Goal: Task Accomplishment & Management: Use online tool/utility

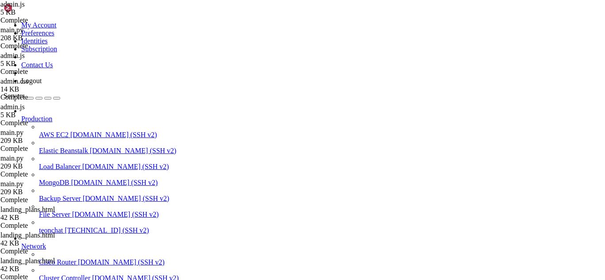
scroll to position [475, 0]
type textarea "}"
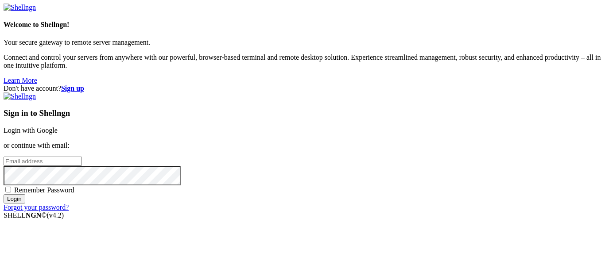
click at [58, 127] on link "Login with Google" at bounding box center [31, 131] width 54 height 8
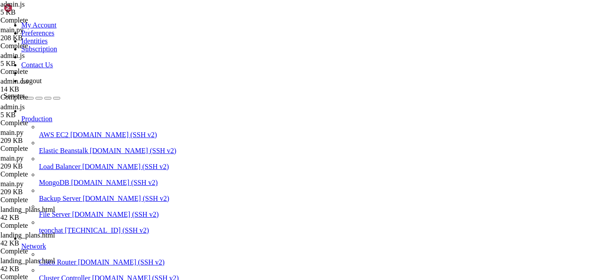
scroll to position [77426, 0]
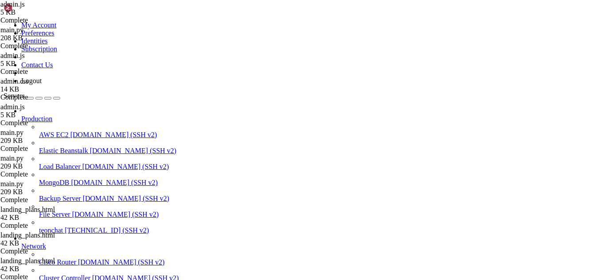
type input "/root/meuapp/flaskmkdir/oficial/app_delivery/templates/admin"
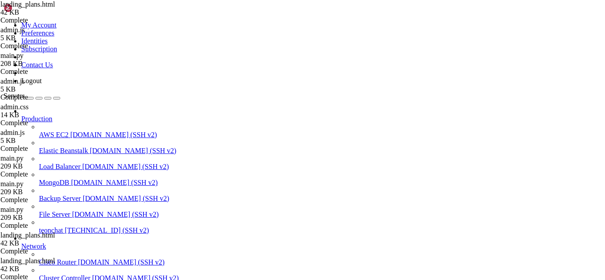
type textarea "<i class="fas fa-tags"></i> Planos de Assinatura"
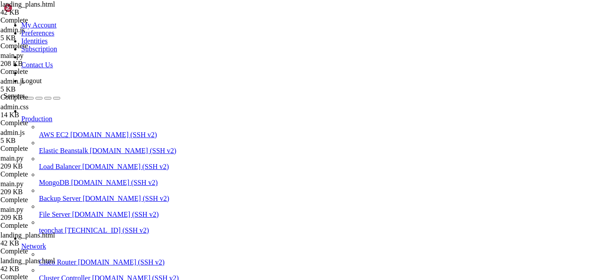
drag, startPoint x: 22, startPoint y: 647, endPoint x: 223, endPoint y: 725, distance: 215.7
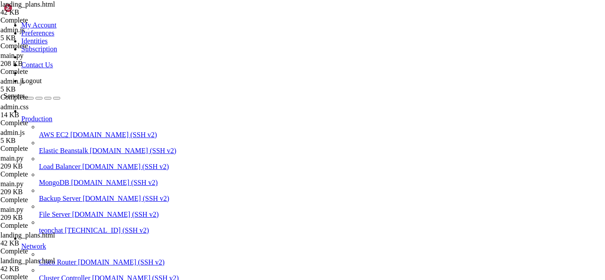
type input "erro ao carregar"
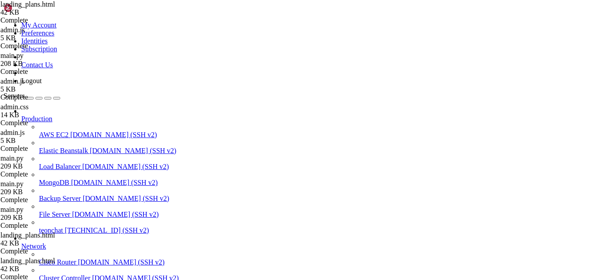
type input "erro ao"
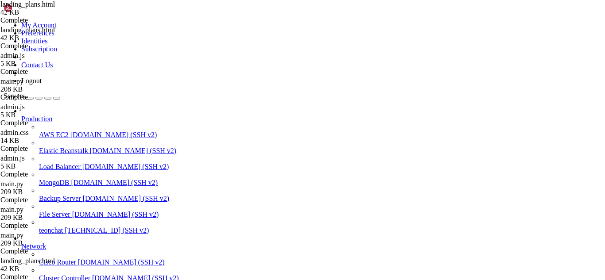
scroll to position [77581, 0]
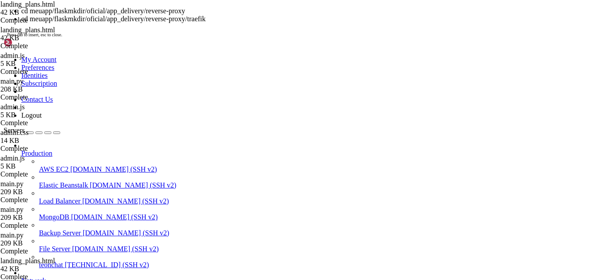
scroll to position [77593, 0]
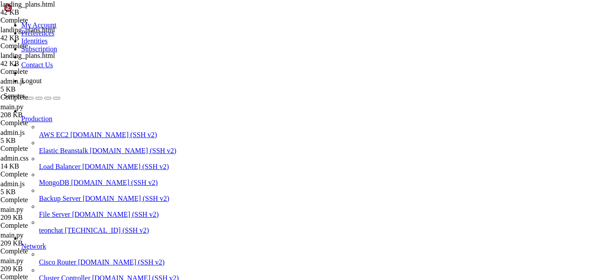
scroll to position [0, 1]
type textarea "{% extends "admin/base.html" %}"
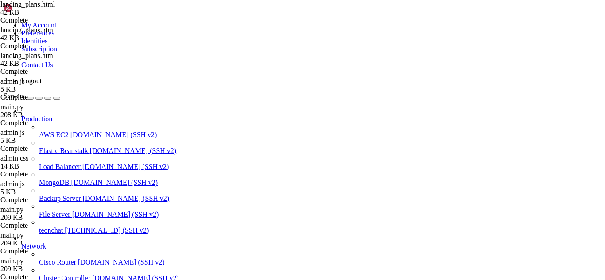
scroll to position [8966, 0]
type input "link de acesso"
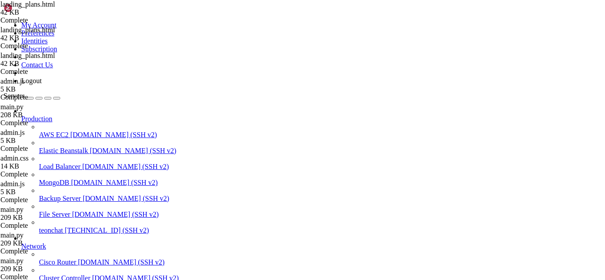
type input "showacess"
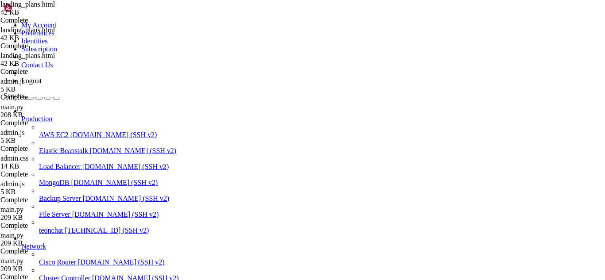
type textarea "}"
type textarea "function showAccessLink(email) {"
type textarea "const baseUrl = window.location.origin;"
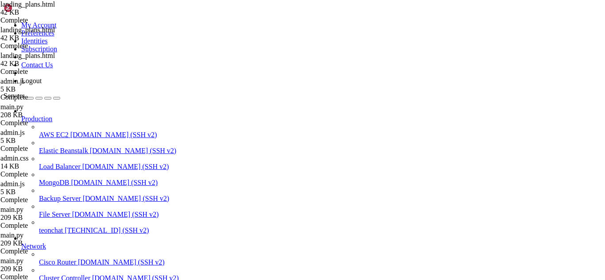
type textarea "// Fetch subscription info to get tenant_id"
type textarea "fetch('/admin/get-subscription-info', {"
type textarea "method: 'POST',"
type textarea "headers: {"
type textarea "'Content-Type': 'application/json',"
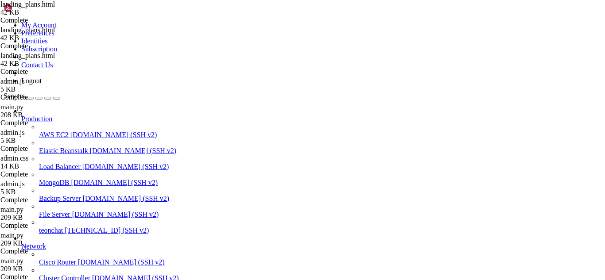
type textarea "},"
type textarea "body: JSON.stringify({ email: email })"
type textarea "})"
type textarea ".then(response => response.json())"
type textarea ".then(data => {"
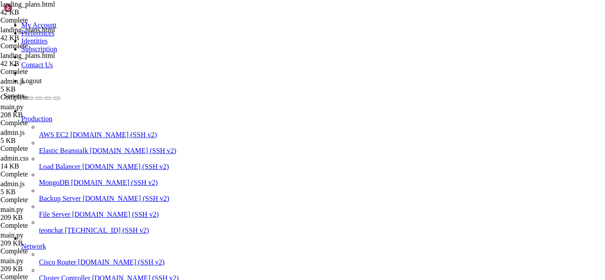
type textarea "let accessLink;"
type textarea "if (data.tenant_id) {"
type textarea "// Construct URL based on tenant_id and environment"
type textarea "const hostname = window.location.hostname;"
type textarea "const subdomain = data.tenant_id.replace('tenant_', ''); // Assuming tenant_id …"
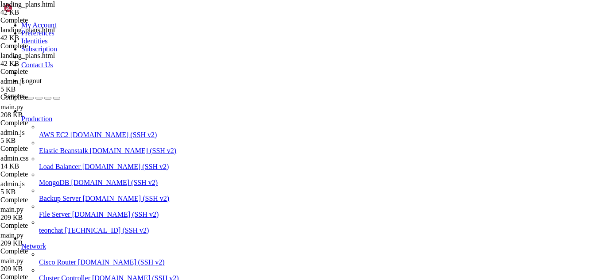
scroll to position [11592, 0]
type textarea "if (hostname.includes('[DOMAIN_NAME]') || [DOMAIN_NAME]('[DOMAIN_NAME]')) {"
type textarea "accessLink = `${baseUrl}/admin/login?tenant=${data.tenant_id}`;"
type textarea "} else if (hostname === 'localhost' || hostname.startsWith('[TECHNICAL_ID]')) {"
type textarea "accessLink = `${baseUrl}/admin/login?tenant=${data.tenant_id}`;"
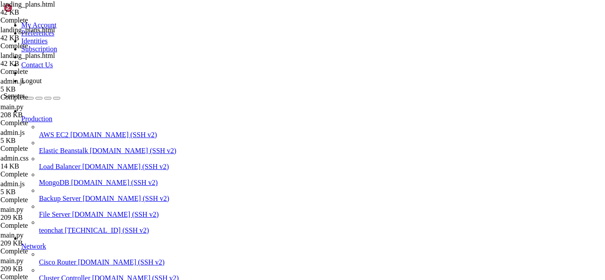
type textarea "} else {"
type textarea "// For custom domains, construct with subdomain if available"
type textarea "accessLink = `https://${subdomain}.${hostname}/admin/login`; // Assumes subdoma…"
type textarea "}"
type textarea "} else {"
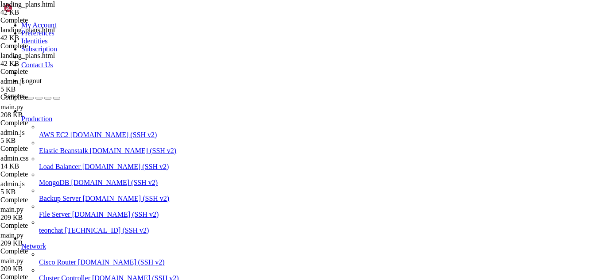
type textarea "// Fallback to the main login page if no tenant_id"
type textarea "accessLink = `${baseUrl}/admin/login`;"
type textarea "}"
type textarea "document.getElementById('access_email').textContent = email;"
type textarea "document.getElementById('access_link').value = accessLink;"
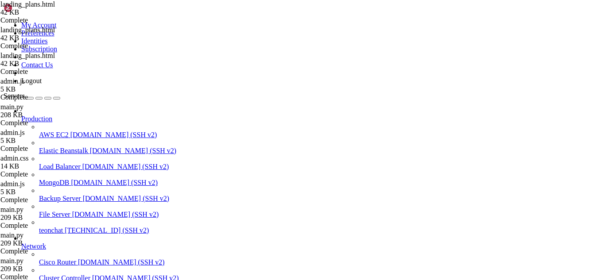
type textarea "// Fetch user credentials after setting the link"
type textarea "return fetch('/admin/get-user-credentials', {"
type textarea "method: 'POST',"
type textarea "headers: {"
type textarea "'Content-Type': 'application/json',"
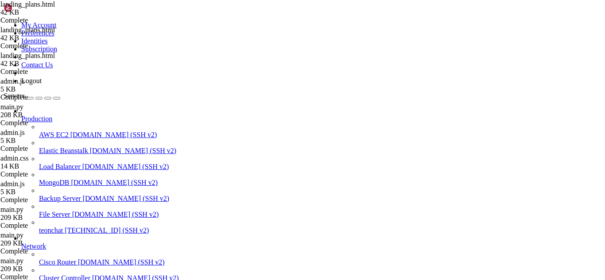
type textarea "},"
type textarea "body: JSON.stringify({ email: email })"
type textarea "});"
type textarea "})"
type textarea ".then(response => response.json())"
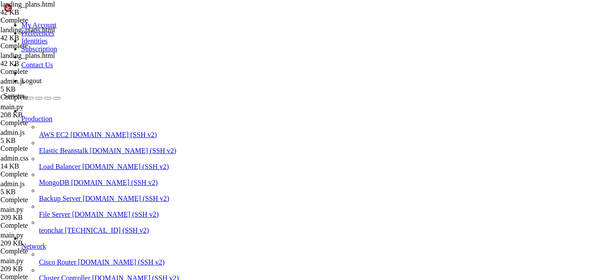
type textarea ".then(data => {"
type textarea "if (data.username) {"
type textarea "document.getElementById('username_display').value = data.username;"
type textarea "// Attempt to find password if available (e.g., from subscription data, though …"
type textarea "// For now, a placeholder message is used as direct password retrieval is a sec…"
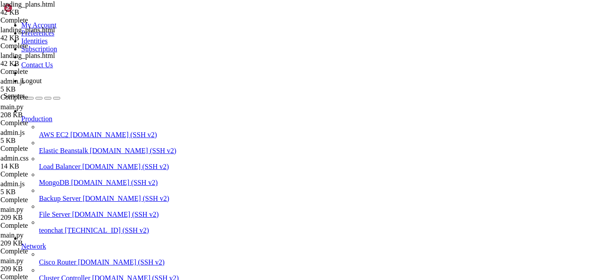
type textarea "document.getElementById('password_display').value = 'Senha gerada automaticamen…"
type textarea "document.getElementById('credentials_info').style.display = 'block';"
type textarea "} else {"
type textarea "document.getElementById('password_display').value = 'Usuário não encontrado';"
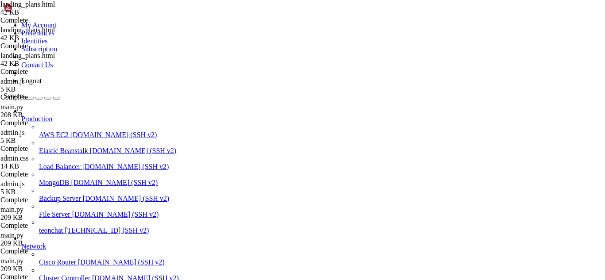
type textarea "document.getElementById('credentials_info').style.display = 'block';"
type textarea "}"
type textarea "})"
type textarea ".catch(error => {"
type textarea "console.error('Erro ao buscar credenciais:', error);"
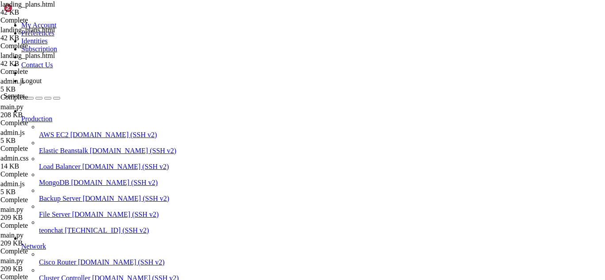
type textarea "document.getElementById('password_display').value = 'Erro ao carregar credencia…"
type textarea "document.getElementById('credentials_info').style.display = 'block';"
type textarea "});"
type textarea "document.getElementById('access-link-modal').style.display = 'block';"
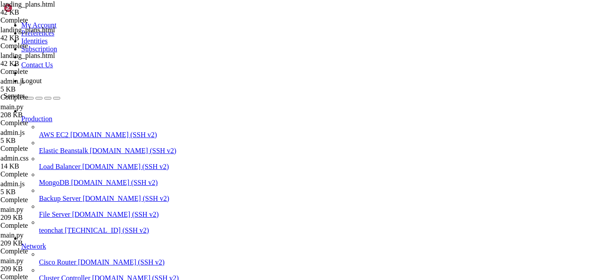
scroll to position [12252, 0]
type textarea "}"
type textarea "function closeAccessModal() {"
type textarea "document.getElementById('access-link-modal').style.display = 'none';"
type textarea "}"
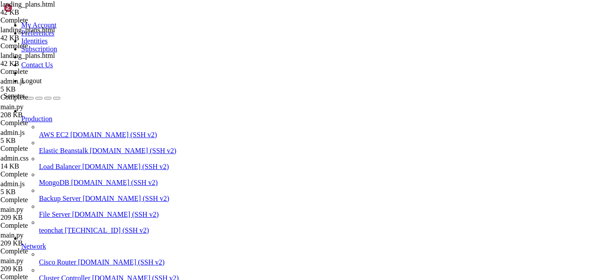
scroll to position [12311, 0]
type textarea "function copyAccessLink() {"
type textarea "const linkInput = document.getElementById('access_link');"
type textarea "[DOMAIN_NAME]();"
type textarea "linkInput.setSelectionRange(0, 99999);"
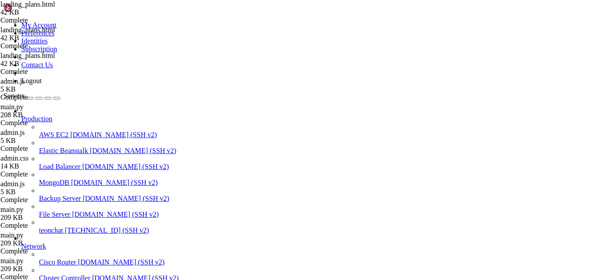
type textarea "try {"
type textarea "const successful = document.execCommand('copy');"
type textarea "const button = [DOMAIN_NAME]; // The button that was clicked"
type textarea "const originalText = button.innerHTML;"
type textarea "button.innerHTML = '<i class="fas fa-check"></i> Copiado!';"
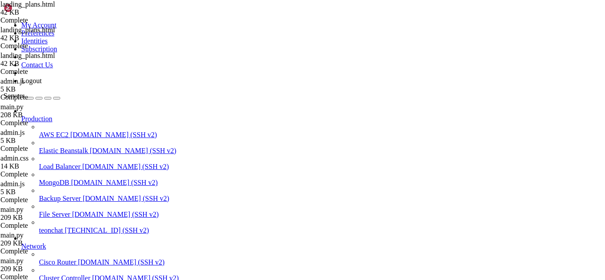
type textarea "button.style.backgroundColor = '#28a745'; // Indicate success with green"
type textarea "setTimeout(() => {"
type textarea "button.innerHTML = originalText; // Restore original text"
type textarea "button.style.backgroundColor = ''; // Reset background color"
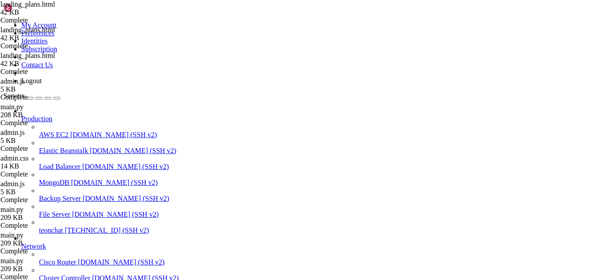
type textarea "}, 2000);"
type textarea "} catch (err) {"
type textarea "alert('Erro ao copiar o link: ' + err);"
type textarea "}"
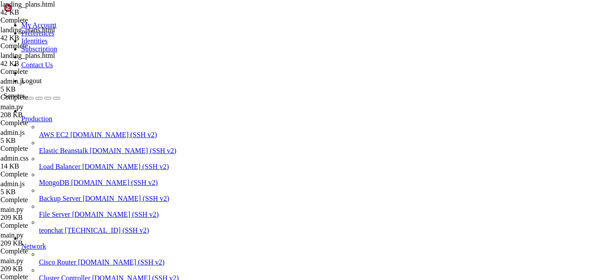
type textarea "function sendReminderEmail(email, planName, planPrice, planId) {"
type textarea "if (confirm(`Enviar lembrete de renovação para ${email}?`)) {"
type textarea "fetch('/admin/send-reminder-email', {"
type textarea "method: 'POST',"
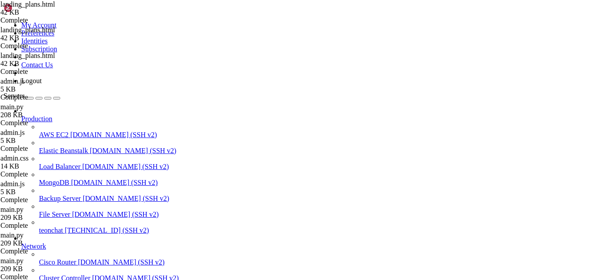
type textarea "fetch('/admin/send-reminder-email', {"
type textarea "if (confirm(`Enviar lembrete de renovação para ${email}?`)) {"
type textarea "function sendReminderEmail(email, planName, planPrice, planId) {"
type textarea "}"
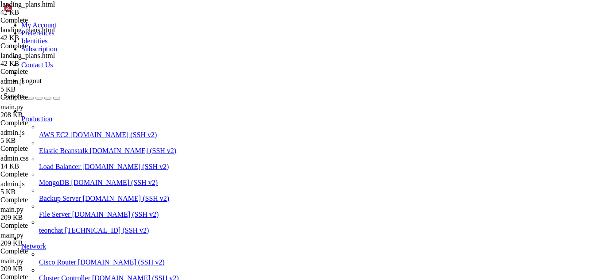
type textarea "alert('Erro ao copiar o link: ' + err);"
type textarea "} catch (err) {"
type textarea "}, 2000);"
type textarea "button.style.backgroundColor = ''; // Reset background color"
type textarea "button.innerHTML = originalText; // Restore original text"
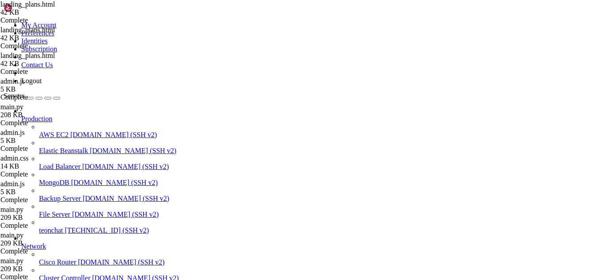
type textarea "setTimeout(() => {"
type textarea "button.style.backgroundColor = '#28a745'; // Indicate success with green"
type textarea "button.innerHTML = '<i class="fas fa-check"></i> Copiado!';"
type textarea "const originalText = button.innerHTML;"
type textarea "const button = [DOMAIN_NAME]; // The button that was clicked"
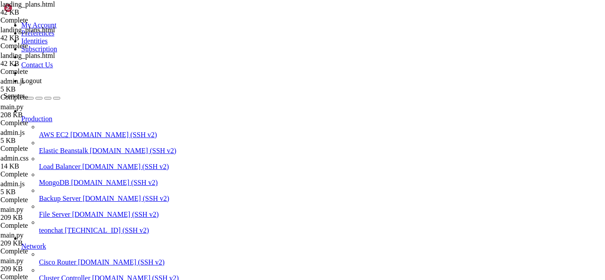
type textarea "const successful = document.execCommand('copy');"
type textarea "try {"
type textarea "linkInput.setSelectionRange(0, 99999);"
type textarea "[DOMAIN_NAME]();"
type textarea "const linkInput = document.getElementById('access_link');"
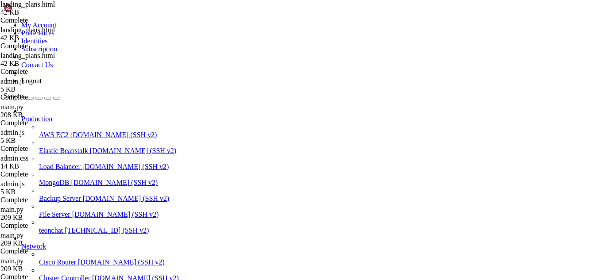
type textarea "function copyAccessLink() {"
type textarea "}"
type textarea "document.getElementById('access-link-modal').style.display = 'none';"
type textarea "function closeAccessModal() {"
type textarea "}"
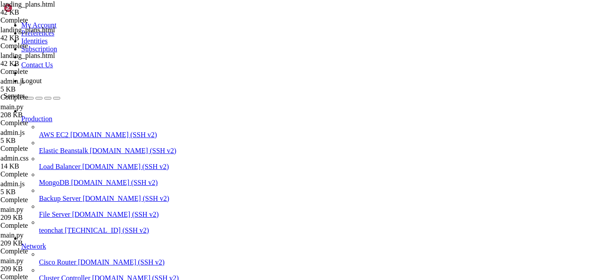
type textarea "document.getElementById('access-link-modal').style.display = 'block';"
type textarea "});"
type textarea "document.getElementById('credentials_info').style.display = 'block';"
type textarea "document.getElementById('password_display').value = 'Erro ao carregar credencia…"
type textarea "console.error('Erro ao buscar credenciais:', error);"
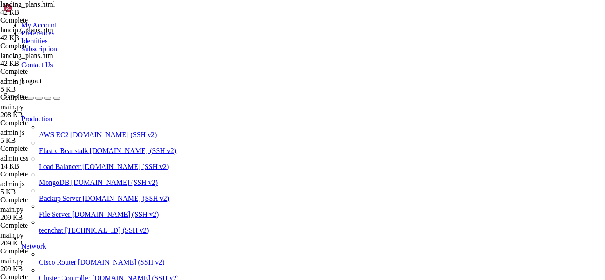
type textarea ".catch(error => {"
type textarea "})"
type textarea "}"
type textarea "document.getElementById('credentials_info').style.display = 'block';"
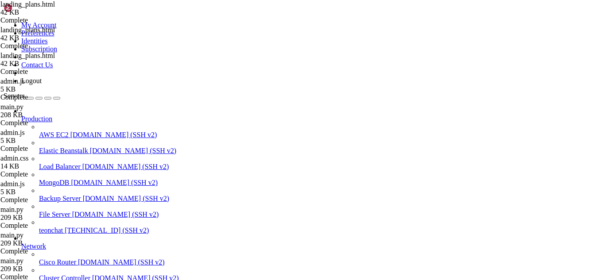
type textarea "document.getElementById('password_display').value = 'Usuário não encontrado';"
type textarea "} else {"
type textarea "document.getElementById('credentials_info').style.display = 'block';"
type textarea "document.getElementById('password_display').value = 'Senha gerada automaticamen…"
type textarea "// For now, a placeholder message is used as direct password retrieval is a sec…"
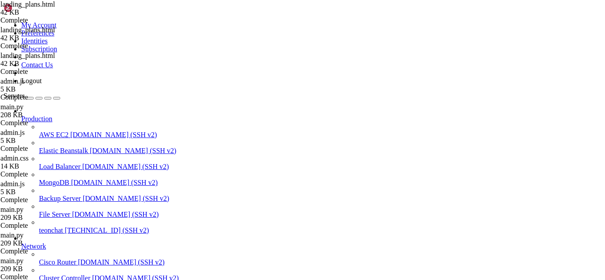
type textarea "// Attempt to find password if available (e.g., from subscription data, though …"
type textarea "document.getElementById('username_display').value = data.username;"
type textarea "if (data.username) {"
type textarea ".then(data => {"
type textarea ".then(response => response.json())"
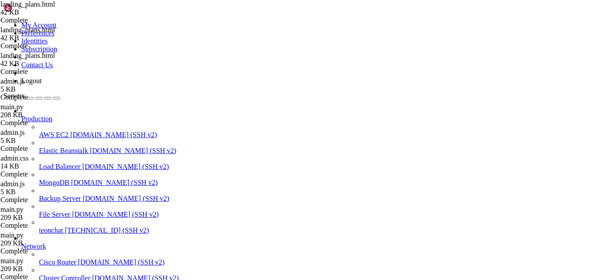
type textarea "})"
type textarea "});"
type textarea "body: JSON.stringify({ email: email })"
type textarea "},"
type textarea "'Content-Type': 'application/json',"
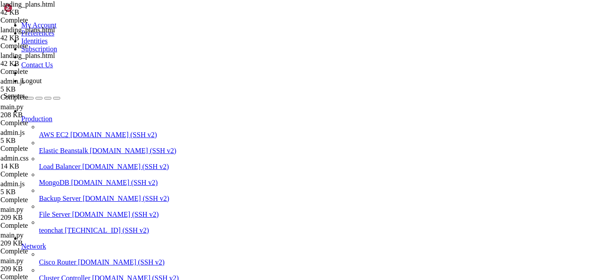
type textarea "headers: {"
type textarea "method: 'POST',"
type textarea "return fetch('/admin/get-user-credentials', {"
type textarea "// Fetch user credentials after setting the link"
type textarea "document.getElementById('access_link').value = accessLink;"
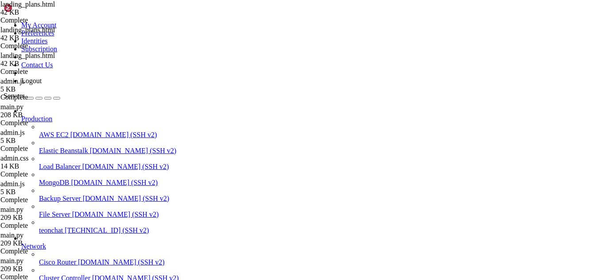
type textarea "document.getElementById('access_email').textContent = email;"
type textarea "}"
type textarea "accessLink = `${baseUrl}/admin/login`;"
type textarea "// Fallback to the main login page if no tenant_id"
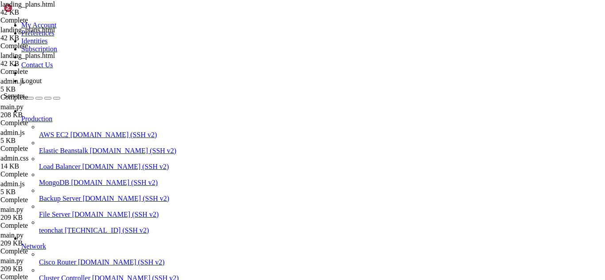
type textarea "} else {"
type textarea "}"
type textarea "accessLink = `https://${subdomain}.${hostname}/admin/login`; // Assumes subdoma…"
type textarea "// For custom domains, construct with subdomain if available"
type textarea "} else {"
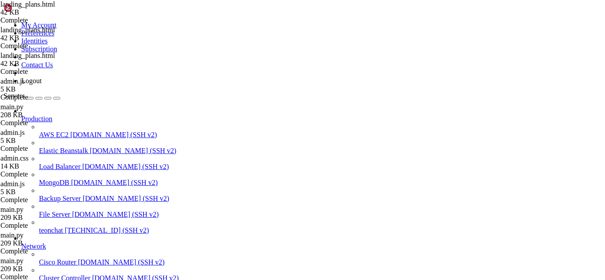
type textarea "accessLink = `${baseUrl}/admin/login?tenant=${data.tenant_id}`;"
type textarea "} else if (hostname === 'localhost' || hostname.startsWith('[TECHNICAL_ID]')) {"
type textarea "accessLink = `${baseUrl}/admin/login?tenant=${data.tenant_id}`;"
type textarea "if (hostname.includes('[DOMAIN_NAME]') || [DOMAIN_NAME]('[DOMAIN_NAME]')) {"
type textarea "const subdomain = data.tenant_id.replace('tenant_', ''); // Assuming tenant_id …"
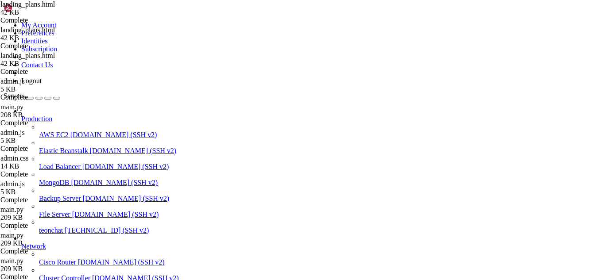
type textarea "const hostname = window.location.hostname;"
type textarea "// Construct URL based on tenant_id and environment"
type textarea "if (data.tenant_id) {"
type textarea "let accessLink;"
type textarea ".then(data => {"
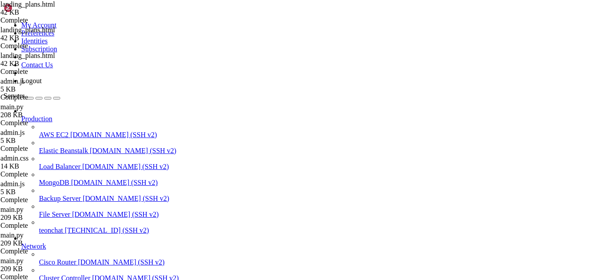
type textarea ".then(response => response.json())"
type textarea "})"
type textarea "body: JSON.stringify({ email: email })"
type textarea "},"
type textarea "'Content-Type': 'application/json',"
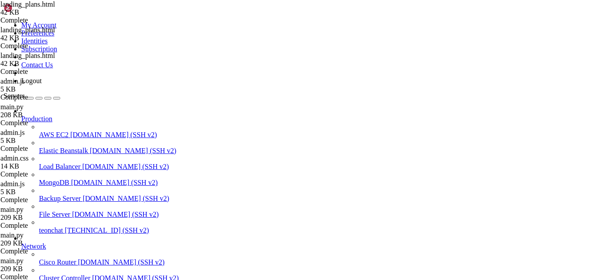
type textarea "headers: {"
type textarea "method: 'POST',"
type textarea "fetch('/admin/get-subscription-info', {"
type textarea "// Fetch subscription info to get tenant_id"
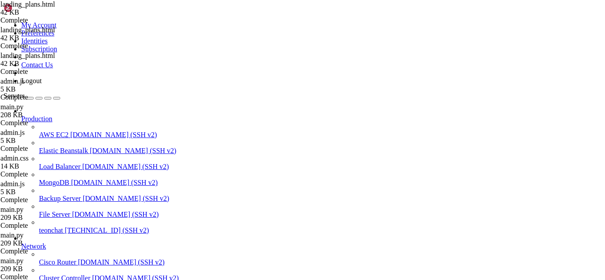
type textarea "const baseUrl = window.location.origin;"
type textarea "function showAccessLink(email) {"
type textarea "const baseUrl = window.location.origin;"
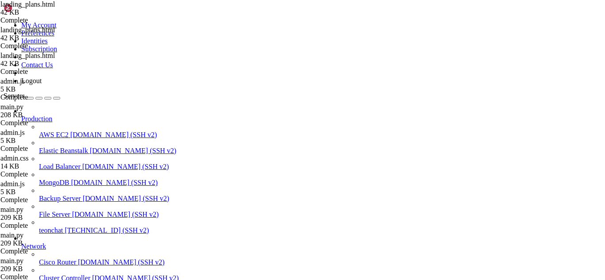
type textarea "// Fetch subscription info to get tenant_id"
type textarea "fetch('/admin/get-subscription-info', {"
type textarea "method: 'POST',"
type textarea "headers: {"
type textarea "'Content-Type': 'application/json',"
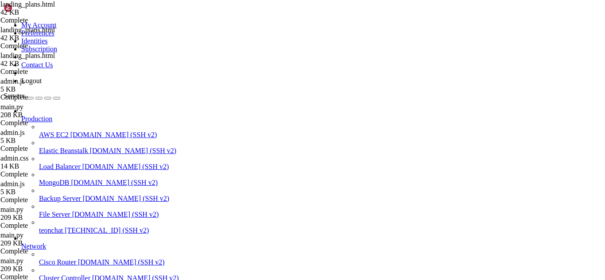
type textarea "},"
type textarea "body: JSON.stringify({ email: email })"
type textarea "})"
type textarea ".then(response => response.json())"
type textarea ".then(data => {"
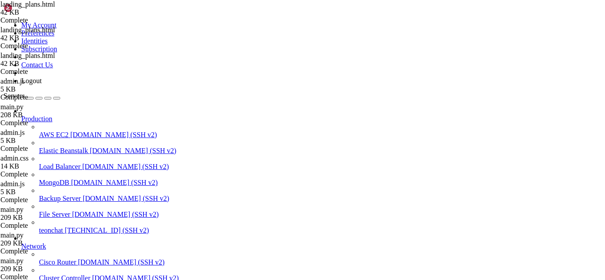
type textarea "let accessLink;"
type textarea "if (data.tenant_id) {"
type textarea "// Construct URL based on tenant_id and environment"
type textarea "const hostname = window.location.hostname;"
type textarea "const subdomain = data.tenant_id.replace('tenant_', ''); // Assuming tenant_id …"
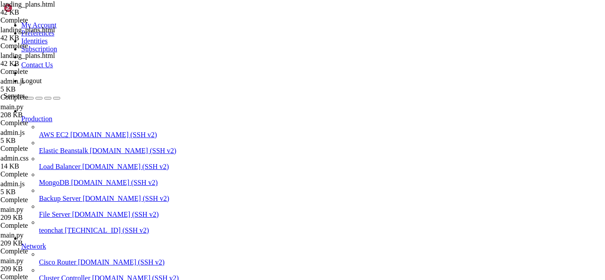
type textarea "if (hostname.includes('[DOMAIN_NAME]') || [DOMAIN_NAME]('[DOMAIN_NAME]')) {"
type textarea "accessLink = `${baseUrl}/admin/login?tenant=${data.tenant_id}`;"
type textarea "} else if (hostname === 'localhost' || hostname.startsWith('[TECHNICAL_ID]')) {"
type textarea "accessLink = `${baseUrl}/admin/login?tenant=${data.tenant_id}`;"
type textarea "} else {"
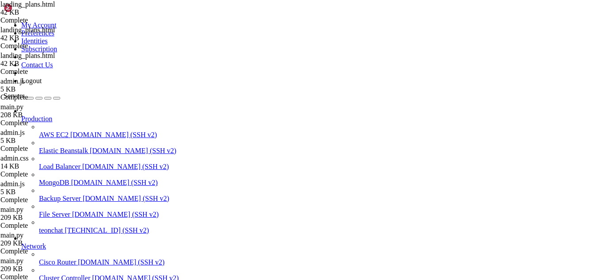
scroll to position [12300, 0]
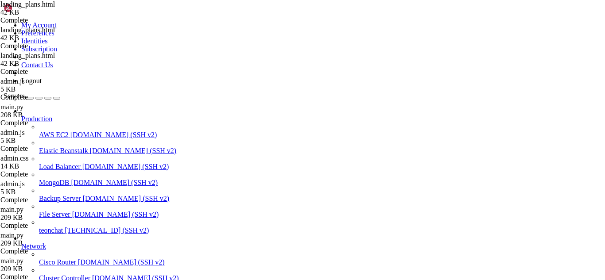
scroll to position [77765, 0]
drag, startPoint x: 15, startPoint y: 587, endPoint x: 185, endPoint y: 641, distance: 177.4
drag, startPoint x: 247, startPoint y: 722, endPoint x: 226, endPoint y: 730, distance: 21.9
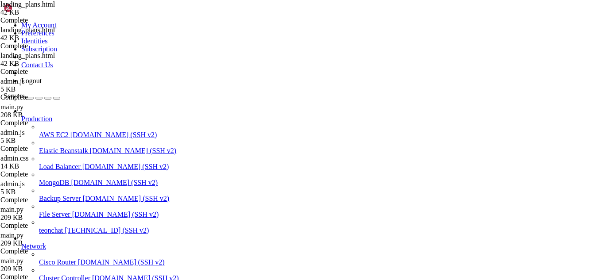
drag, startPoint x: 55, startPoint y: 546, endPoint x: 37, endPoint y: 579, distance: 37.4
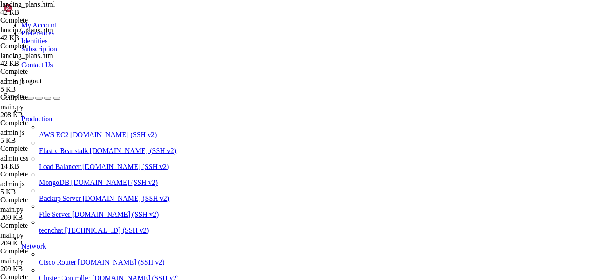
drag, startPoint x: 193, startPoint y: 577, endPoint x: 152, endPoint y: 690, distance: 121.0
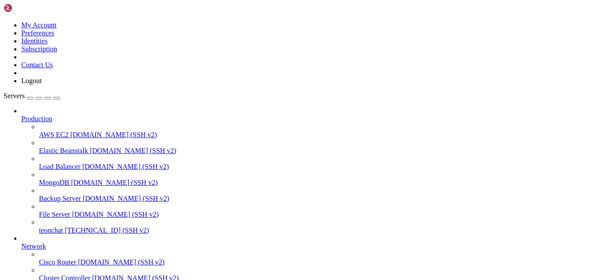
click at [63, 227] on span "teonchat" at bounding box center [51, 231] width 24 height 8
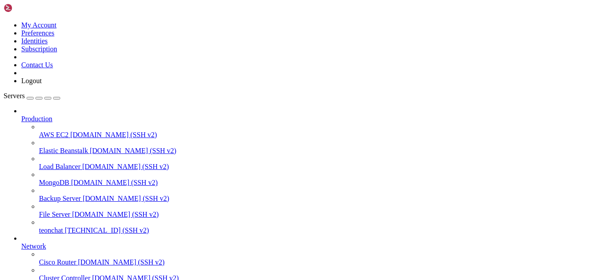
type input "/root/meuapp/flaskmkdir/oficial/app_delivery/templates/admin"
type textarea "{% endblock %}"
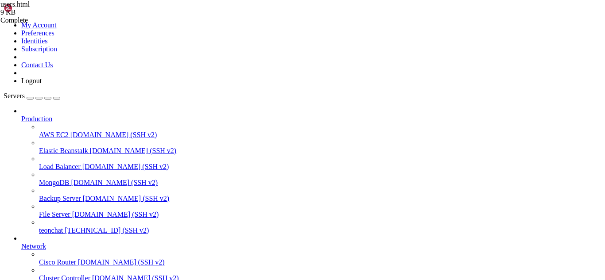
scroll to position [0, 0]
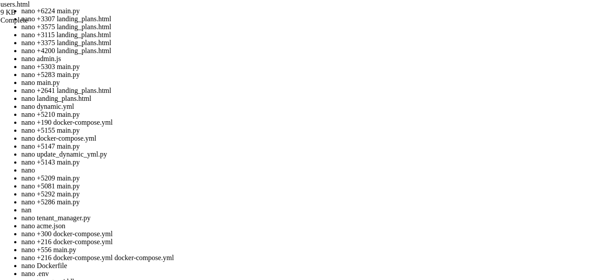
scroll to position [372, 0]
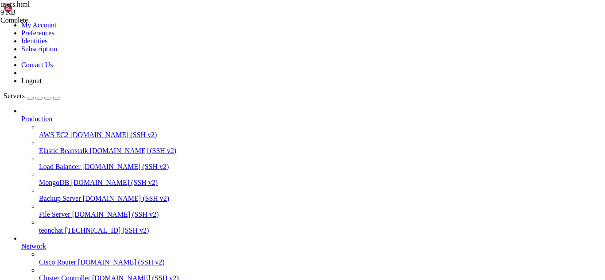
drag, startPoint x: 27, startPoint y: 654, endPoint x: 153, endPoint y: 680, distance: 128.7
drag, startPoint x: 102, startPoint y: 663, endPoint x: 66, endPoint y: 647, distance: 40.4
drag, startPoint x: 135, startPoint y: 632, endPoint x: 123, endPoint y: 668, distance: 37.9
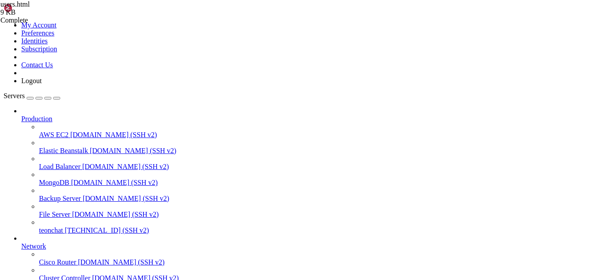
drag, startPoint x: 159, startPoint y: 638, endPoint x: 112, endPoint y: 640, distance: 47.4
drag, startPoint x: 222, startPoint y: 721, endPoint x: 205, endPoint y: 730, distance: 19.4
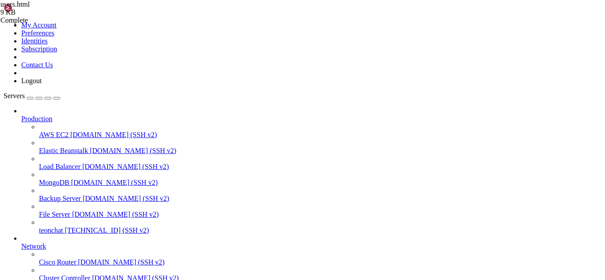
scroll to position [132, 0]
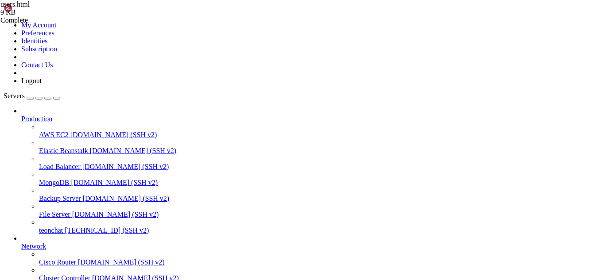
type textarea "</body> </html>"
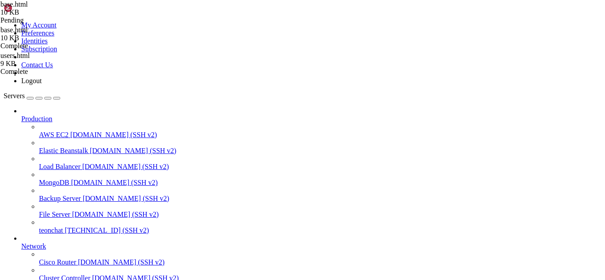
scroll to position [937, 0]
paste textarea "</html>"
type textarea "</html>"
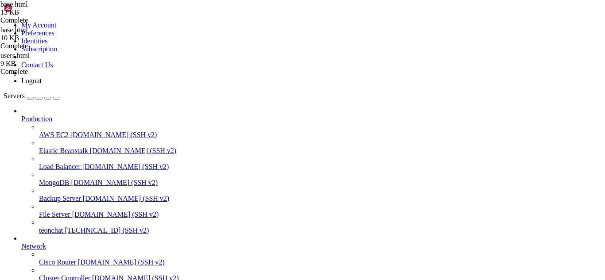
drag, startPoint x: 214, startPoint y: 724, endPoint x: 185, endPoint y: 732, distance: 29.9
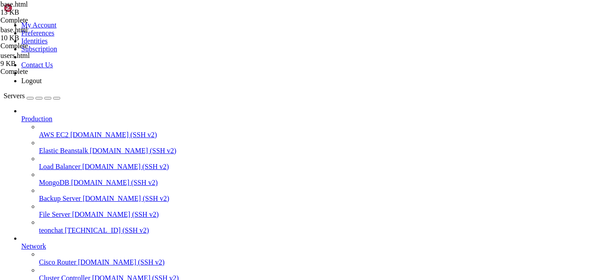
drag, startPoint x: 6, startPoint y: 614, endPoint x: 52, endPoint y: 690, distance: 88.0
drag, startPoint x: 7, startPoint y: 613, endPoint x: 184, endPoint y: 724, distance: 208.8
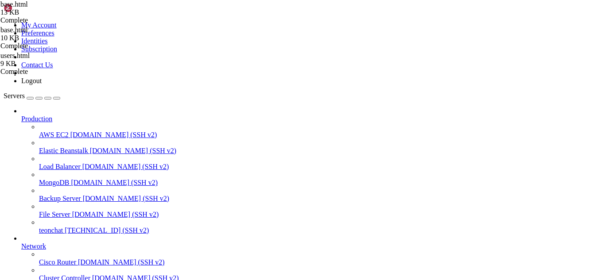
drag, startPoint x: 215, startPoint y: 725, endPoint x: 234, endPoint y: 729, distance: 19.0
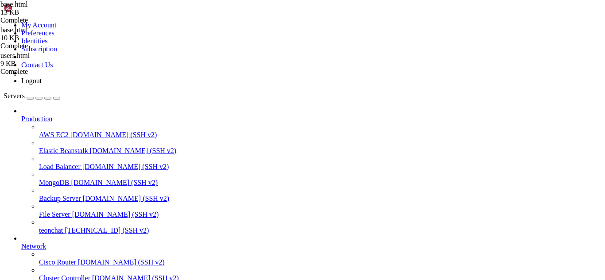
drag, startPoint x: 189, startPoint y: 21, endPoint x: 186, endPoint y: 11, distance: 10.2
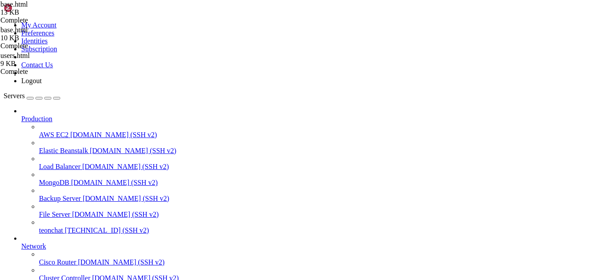
drag, startPoint x: 125, startPoint y: 31, endPoint x: 393, endPoint y: 91, distance: 274.0
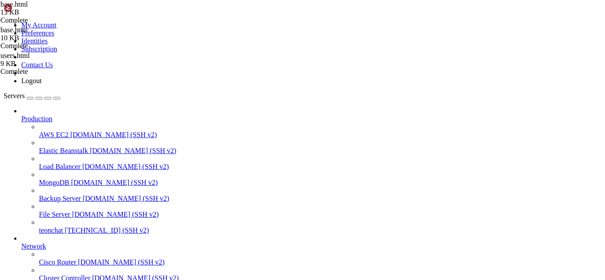
type input "/root/meuapp/flaskmkdir/oficial/app_delivery"
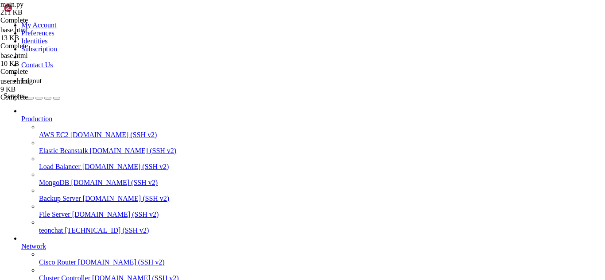
scroll to position [1284, 0]
drag, startPoint x: 211, startPoint y: 639, endPoint x: 216, endPoint y: 699, distance: 60.5
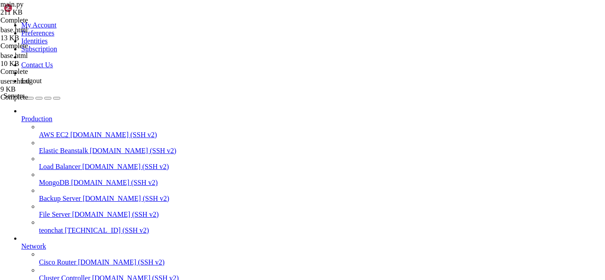
drag, startPoint x: 228, startPoint y: 700, endPoint x: 232, endPoint y: 711, distance: 11.8
drag, startPoint x: 232, startPoint y: 711, endPoint x: 253, endPoint y: 733, distance: 29.4
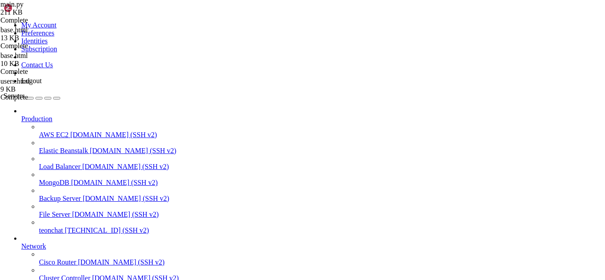
drag, startPoint x: 119, startPoint y: 731, endPoint x: 96, endPoint y: 732, distance: 22.1
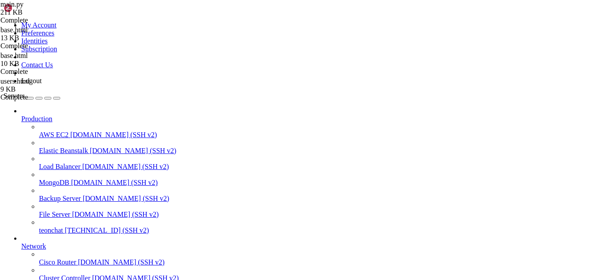
drag, startPoint x: 118, startPoint y: 726, endPoint x: 112, endPoint y: 725, distance: 6.7
drag, startPoint x: 9, startPoint y: 552, endPoint x: 69, endPoint y: 567, distance: 61.4
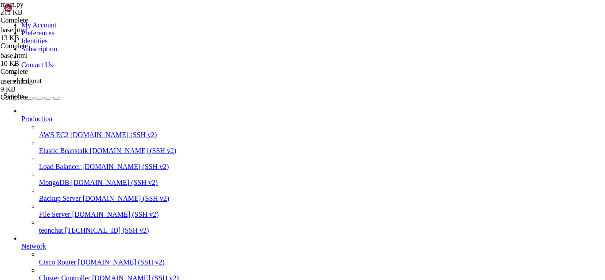
drag, startPoint x: 7, startPoint y: 550, endPoint x: 363, endPoint y: 706, distance: 388.5
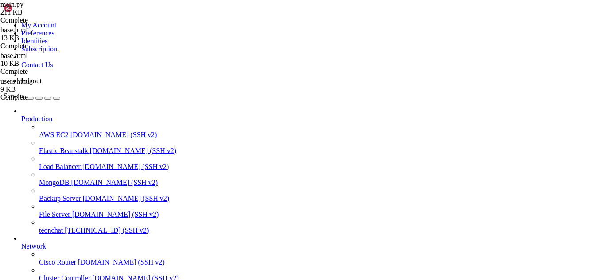
drag, startPoint x: 211, startPoint y: 725, endPoint x: 177, endPoint y: 726, distance: 33.7
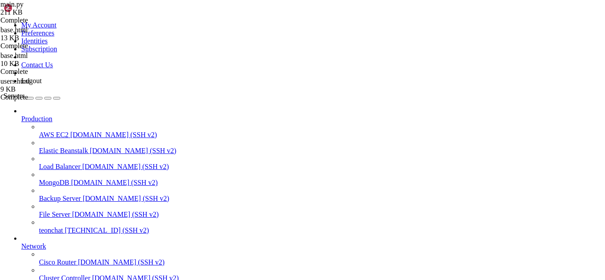
drag, startPoint x: 171, startPoint y: 722, endPoint x: 156, endPoint y: 723, distance: 15.1
drag, startPoint x: 7, startPoint y: 687, endPoint x: 169, endPoint y: 717, distance: 164.6
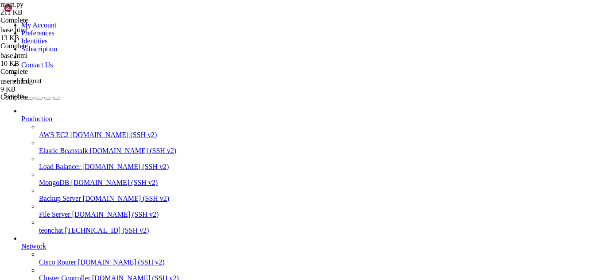
scroll to position [1197, 0]
drag, startPoint x: 187, startPoint y: 717, endPoint x: 154, endPoint y: 718, distance: 32.3
drag, startPoint x: 132, startPoint y: 644, endPoint x: 235, endPoint y: 689, distance: 112.0
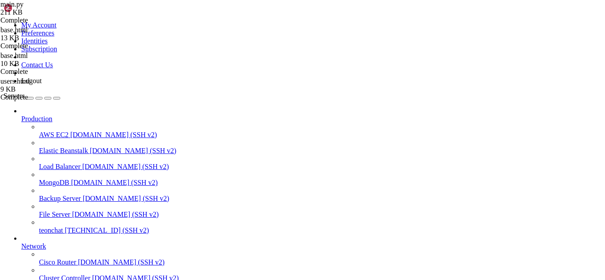
drag, startPoint x: 182, startPoint y: 722, endPoint x: 153, endPoint y: 716, distance: 29.5
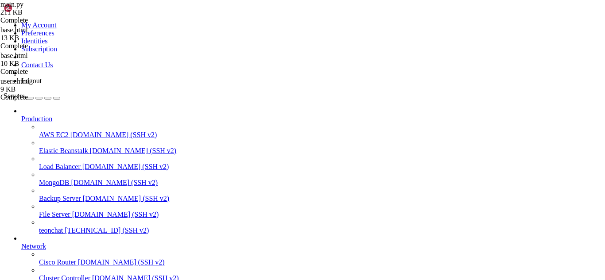
drag, startPoint x: 127, startPoint y: 730, endPoint x: 83, endPoint y: 726, distance: 44.0
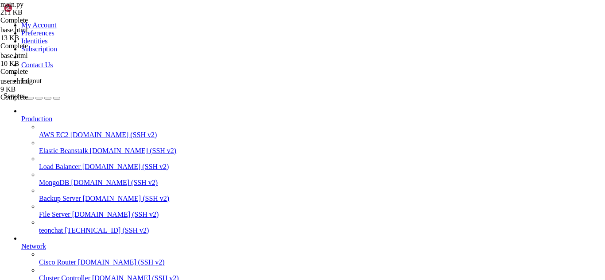
paste input "admin/tenant-admins"
type input "admin/tenant-admins"
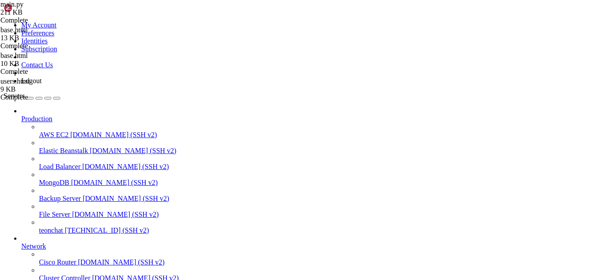
scroll to position [1439, 0]
drag, startPoint x: 28, startPoint y: 621, endPoint x: 55, endPoint y: 643, distance: 35.3
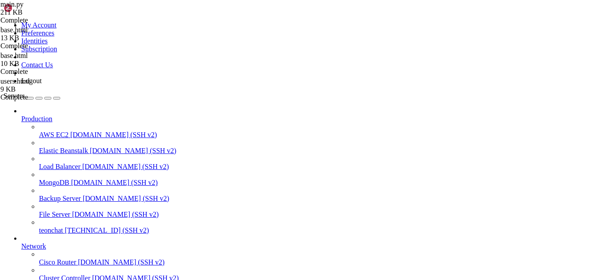
drag, startPoint x: 91, startPoint y: 614, endPoint x: 47, endPoint y: 617, distance: 44.4
drag, startPoint x: 19, startPoint y: 634, endPoint x: 66, endPoint y: 646, distance: 48.0
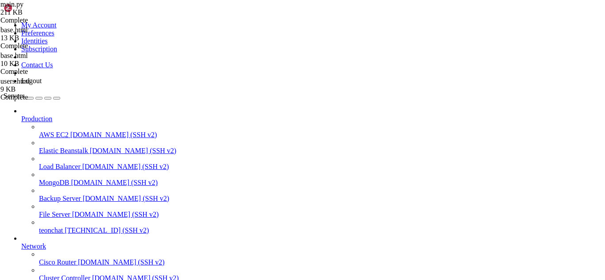
scroll to position [16, 0]
type input "/root/meuapp/flaskmkdir/oficial/app_delivery/templates/admin"
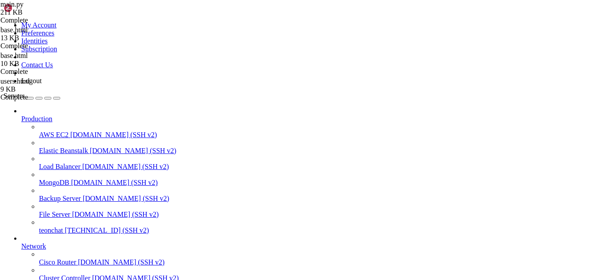
type textarea "{% endblock %}"
paste textarea "{% endblock %}"
type textarea "{% endblock %}"
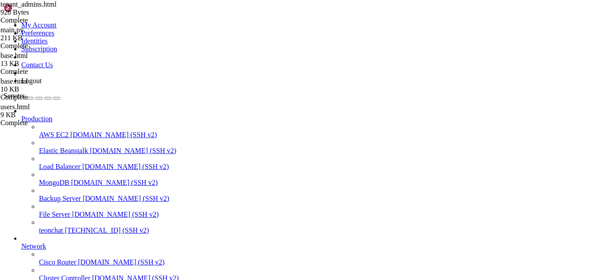
scroll to position [0, 0]
type input "/root/meuapp/flaskmkdir/oficial/app_delivery/templates"
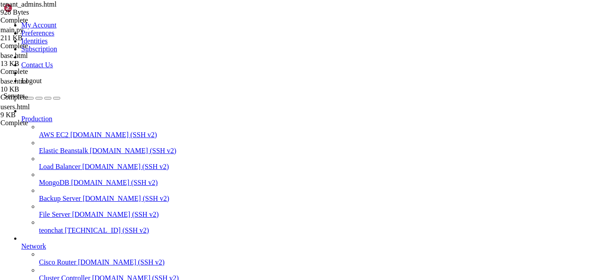
scroll to position [1450, 0]
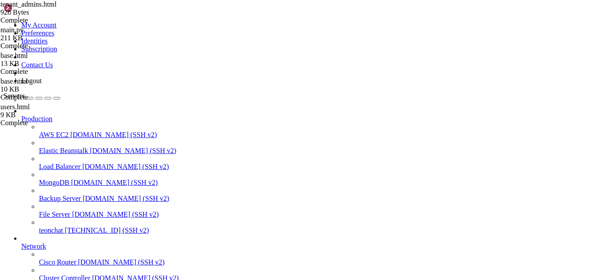
scroll to position [1456, 0]
drag, startPoint x: 221, startPoint y: 662, endPoint x: 146, endPoint y: 660, distance: 75.3
drag, startPoint x: 283, startPoint y: 568, endPoint x: 213, endPoint y: 668, distance: 122.1
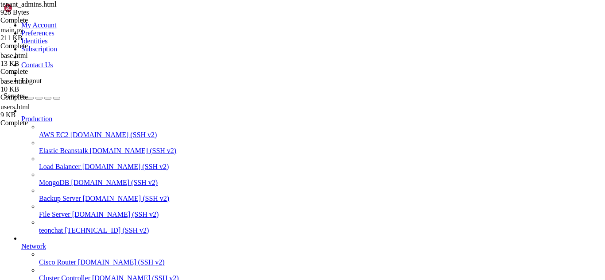
drag, startPoint x: 235, startPoint y: 730, endPoint x: 227, endPoint y: 730, distance: 8.0
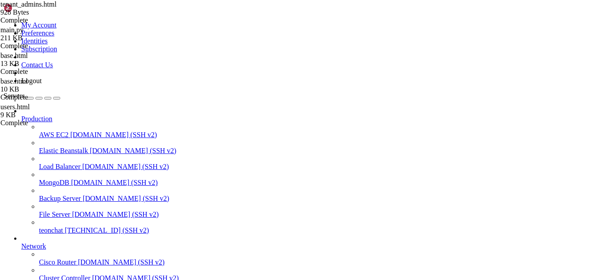
type input "/root/meuapp/flaskmkdir/oficial/app_delivery/templates/admin"
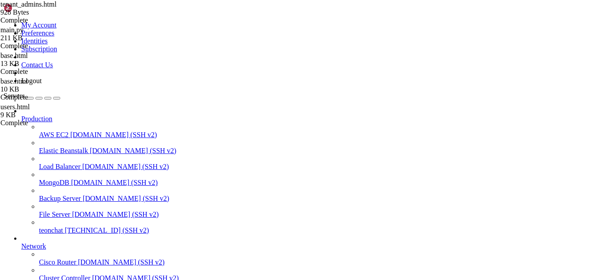
scroll to position [324, 0]
type textarea "<select id="tenant_id" name="tenant_id" class="form-control">"
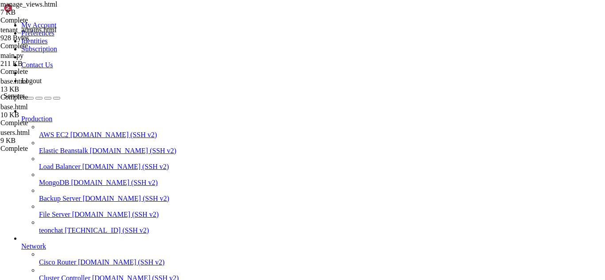
type input "s"
drag, startPoint x: 139, startPoint y: 76, endPoint x: 257, endPoint y: 261, distance: 219.1
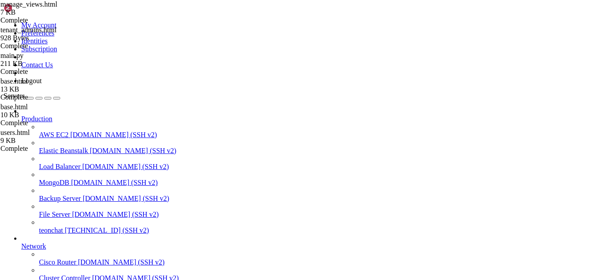
type textarea "{% endblock %}"
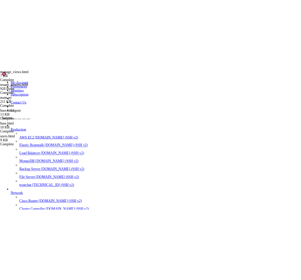
scroll to position [1646, 0]
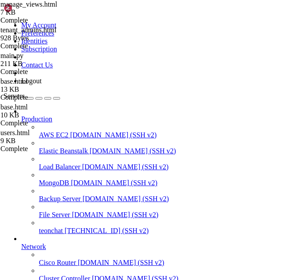
click at [57, 98] on icon "button" at bounding box center [57, 98] width 0 height 0
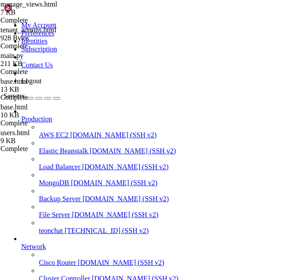
type input "/root/meuapp/flaskmkdir/oficial/app_delivery"
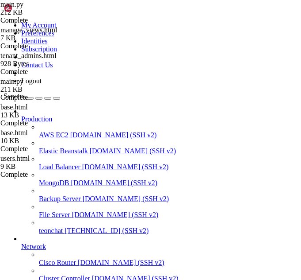
paste input "/admin/tenant-admins"
type input "/admin/tenant-admins"
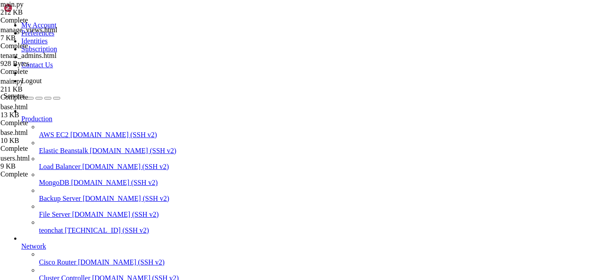
scroll to position [1651, 0]
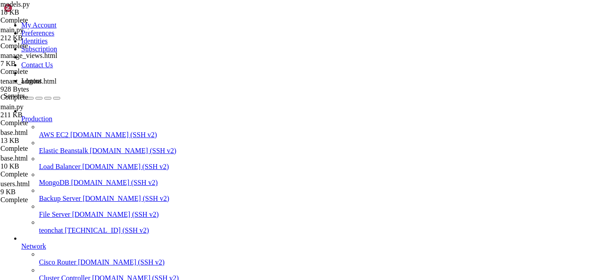
type input "a"
type input "i"
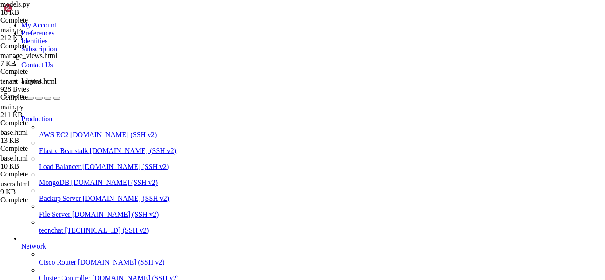
type input "a"
type input "i"
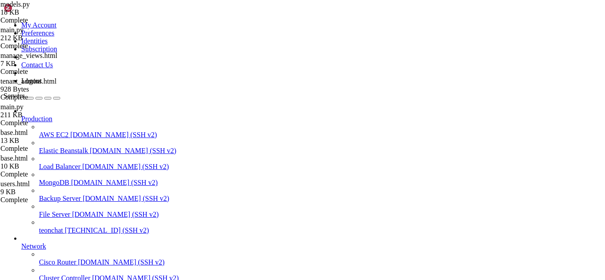
type input "tenant"
drag, startPoint x: 37, startPoint y: 56, endPoint x: 247, endPoint y: 202, distance: 256.0
type textarea "plan = db.relationship('SubscriptionPlan', backref='subscriptions')"
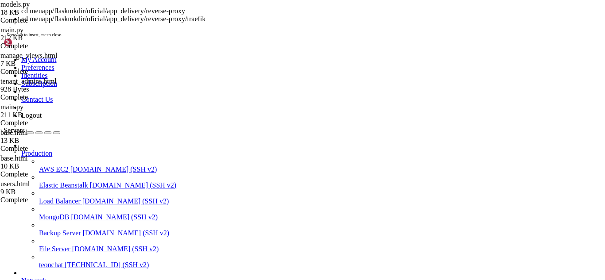
scroll to position [1657, 0]
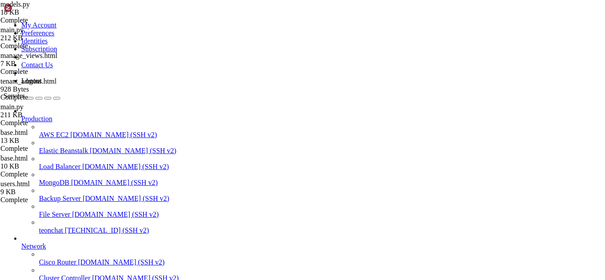
drag, startPoint x: 247, startPoint y: 717, endPoint x: 239, endPoint y: 719, distance: 7.7
drag, startPoint x: 394, startPoint y: 716, endPoint x: 338, endPoint y: 725, distance: 56.4
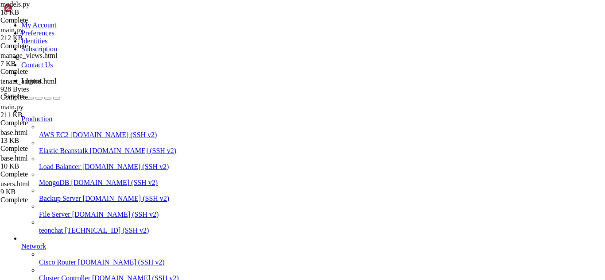
scroll to position [1720, 0]
drag, startPoint x: 338, startPoint y: 725, endPoint x: 313, endPoint y: 720, distance: 25.6
drag, startPoint x: 268, startPoint y: 719, endPoint x: 231, endPoint y: 716, distance: 37.3
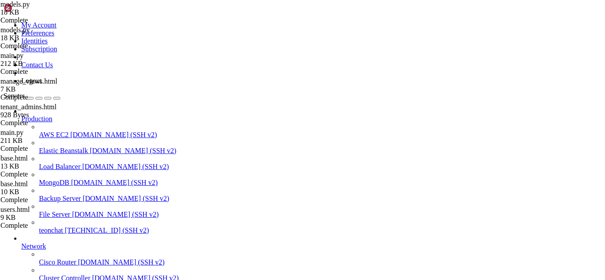
type input "admin"
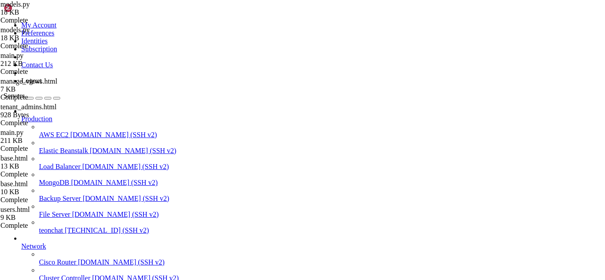
drag, startPoint x: 242, startPoint y: 719, endPoint x: 221, endPoint y: 725, distance: 21.6
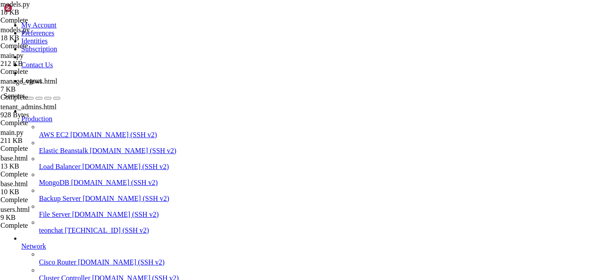
drag, startPoint x: 282, startPoint y: 730, endPoint x: 248, endPoint y: 725, distance: 34.0
drag, startPoint x: 264, startPoint y: 729, endPoint x: 228, endPoint y: 726, distance: 36.0
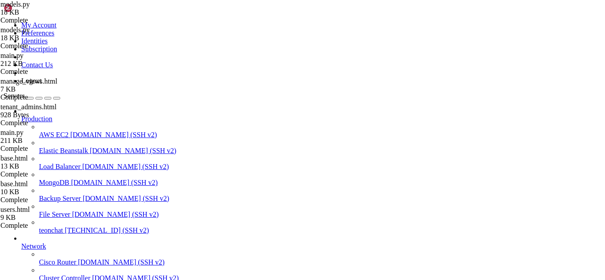
scroll to position [1968, 0]
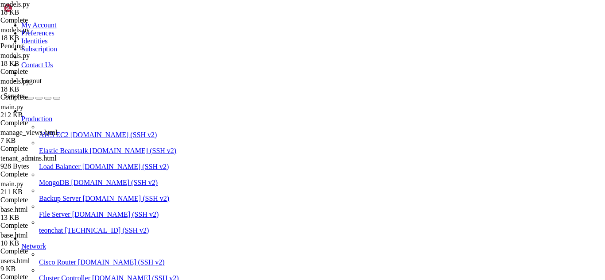
scroll to position [0, 0]
type input "admin"
drag, startPoint x: 6, startPoint y: 555, endPoint x: 24, endPoint y: 568, distance: 22.8
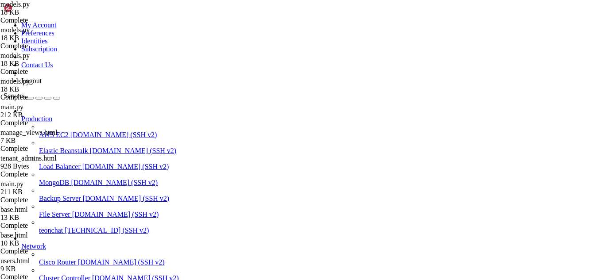
drag, startPoint x: 6, startPoint y: 551, endPoint x: 55, endPoint y: 599, distance: 68.9
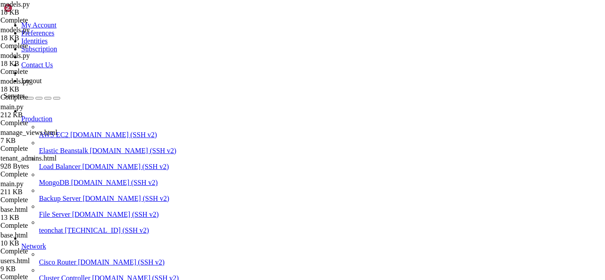
drag, startPoint x: 8, startPoint y: 551, endPoint x: 211, endPoint y: 720, distance: 264.7
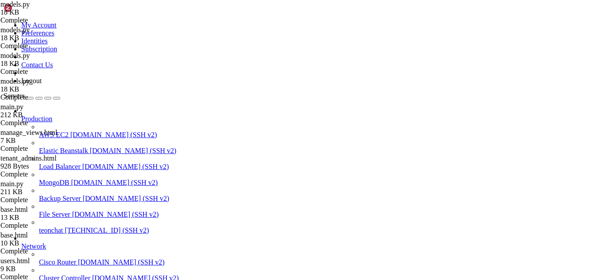
drag, startPoint x: 259, startPoint y: 703, endPoint x: 276, endPoint y: 730, distance: 31.2
